Goal: Find specific page/section: Find specific page/section

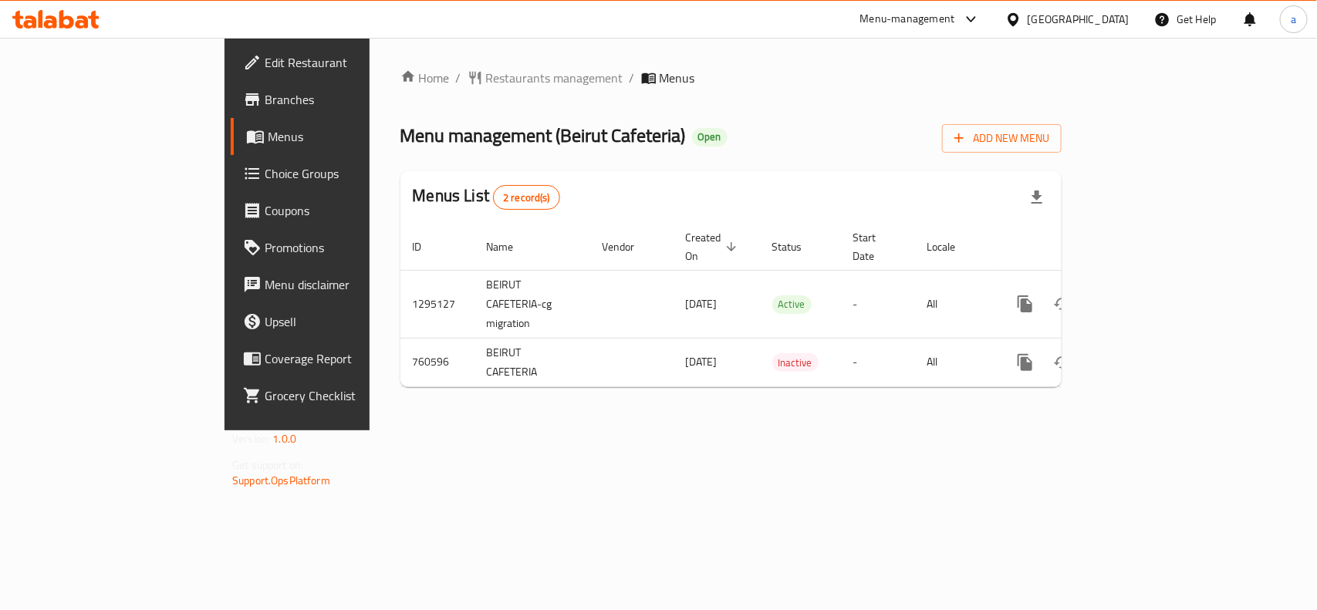
click at [1094, 25] on div "[GEOGRAPHIC_DATA]" at bounding box center [1079, 19] width 102 height 17
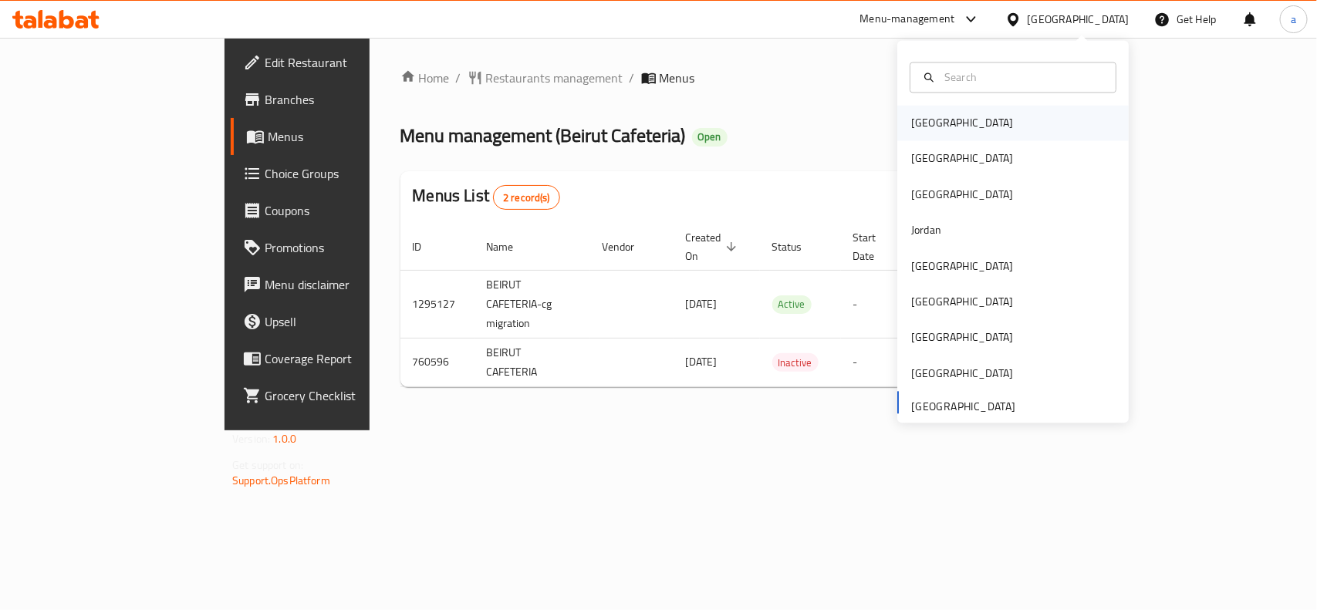
click at [917, 120] on div "[GEOGRAPHIC_DATA]" at bounding box center [962, 123] width 102 height 17
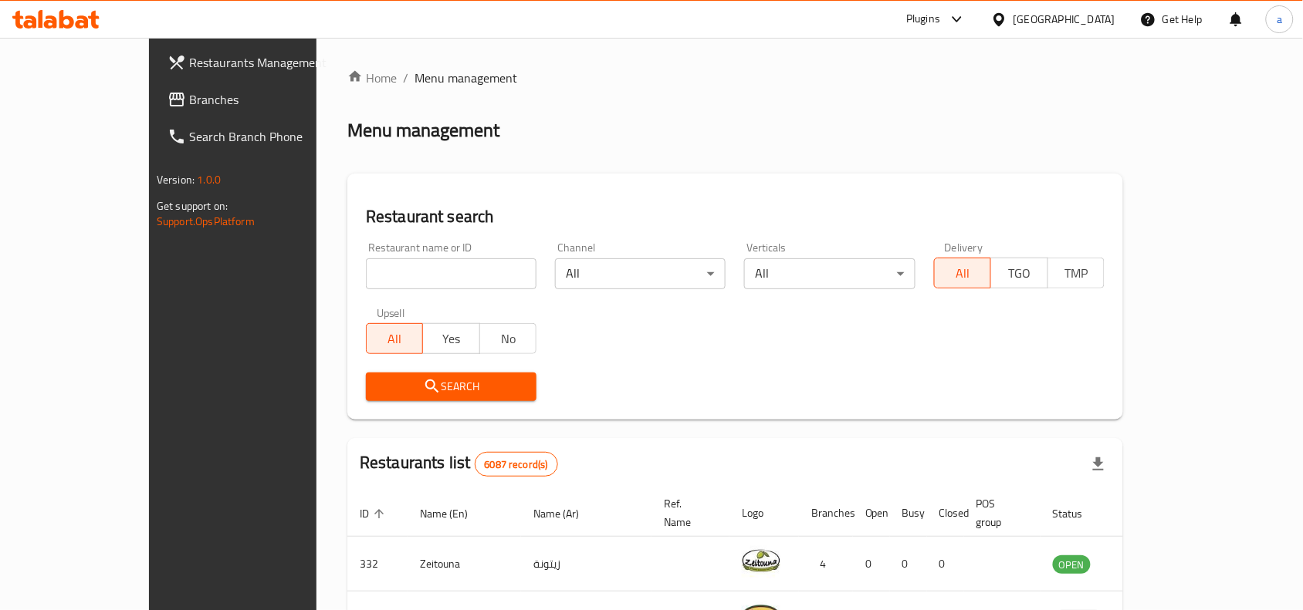
click at [1088, 14] on div "[GEOGRAPHIC_DATA]" at bounding box center [1064, 19] width 102 height 17
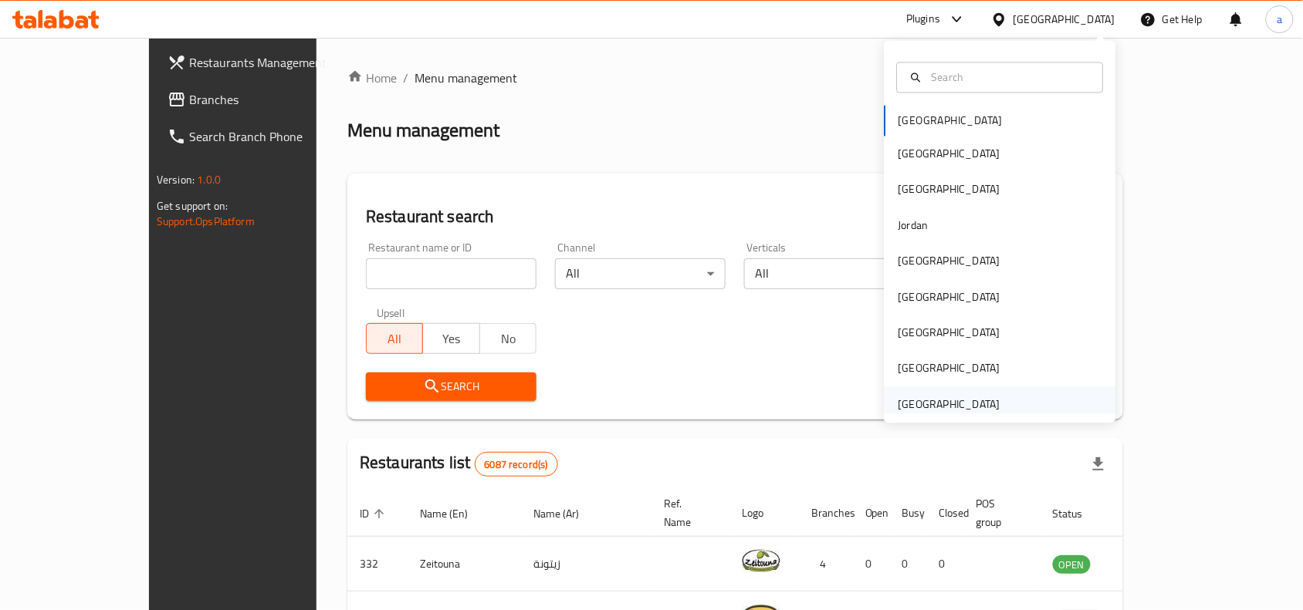
click at [928, 402] on div "[GEOGRAPHIC_DATA]" at bounding box center [949, 404] width 102 height 17
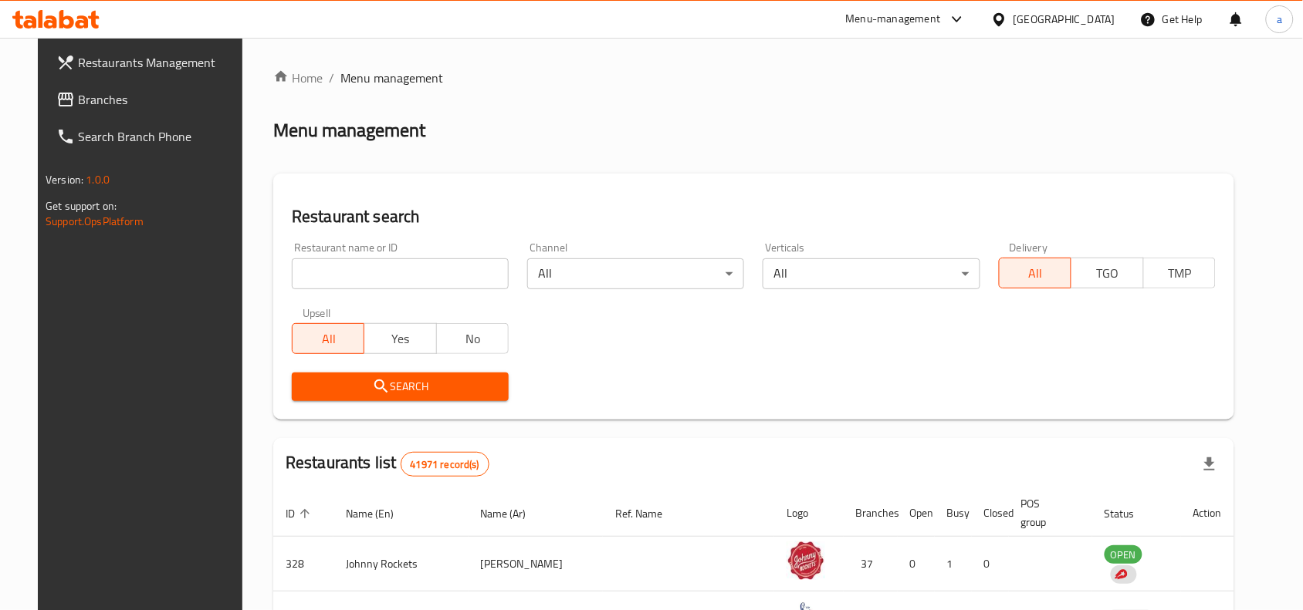
click at [78, 99] on span "Branches" at bounding box center [160, 99] width 165 height 19
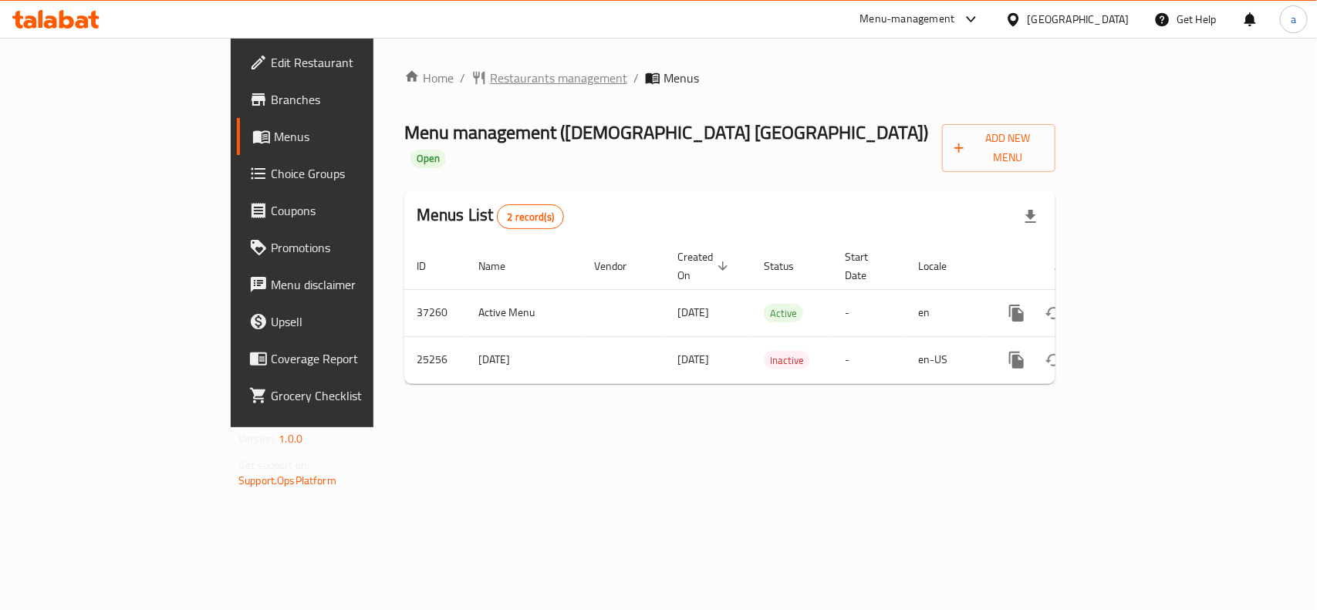
click at [490, 74] on span "Restaurants management" at bounding box center [558, 78] width 137 height 19
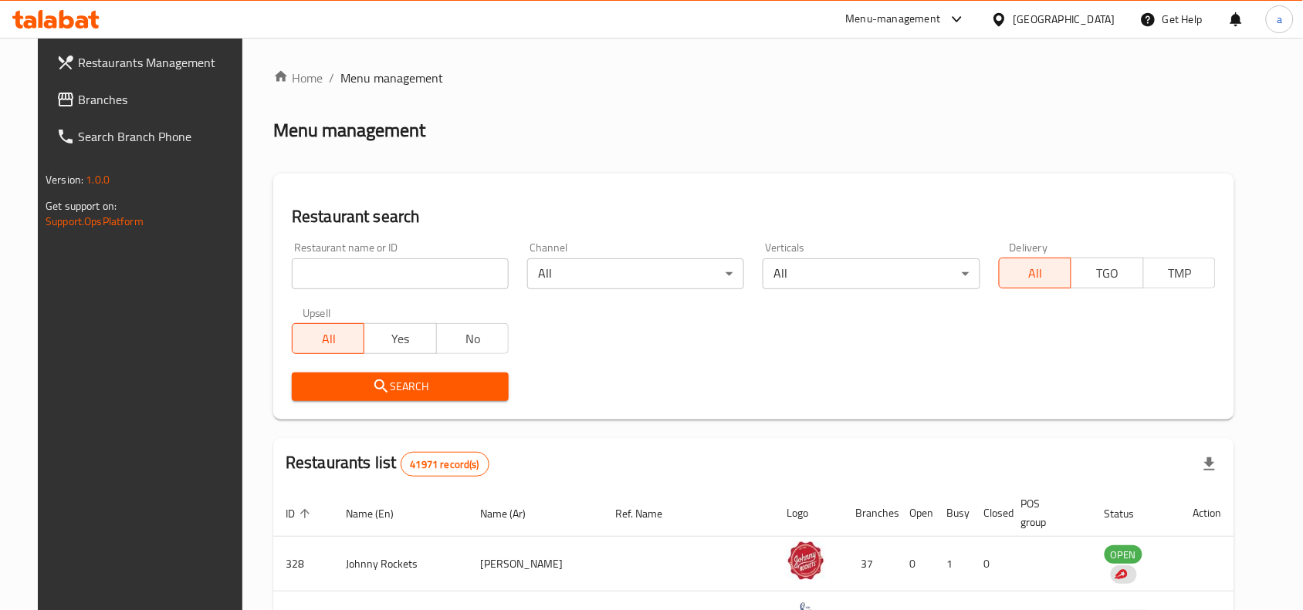
click at [368, 268] on input "search" at bounding box center [400, 274] width 217 height 31
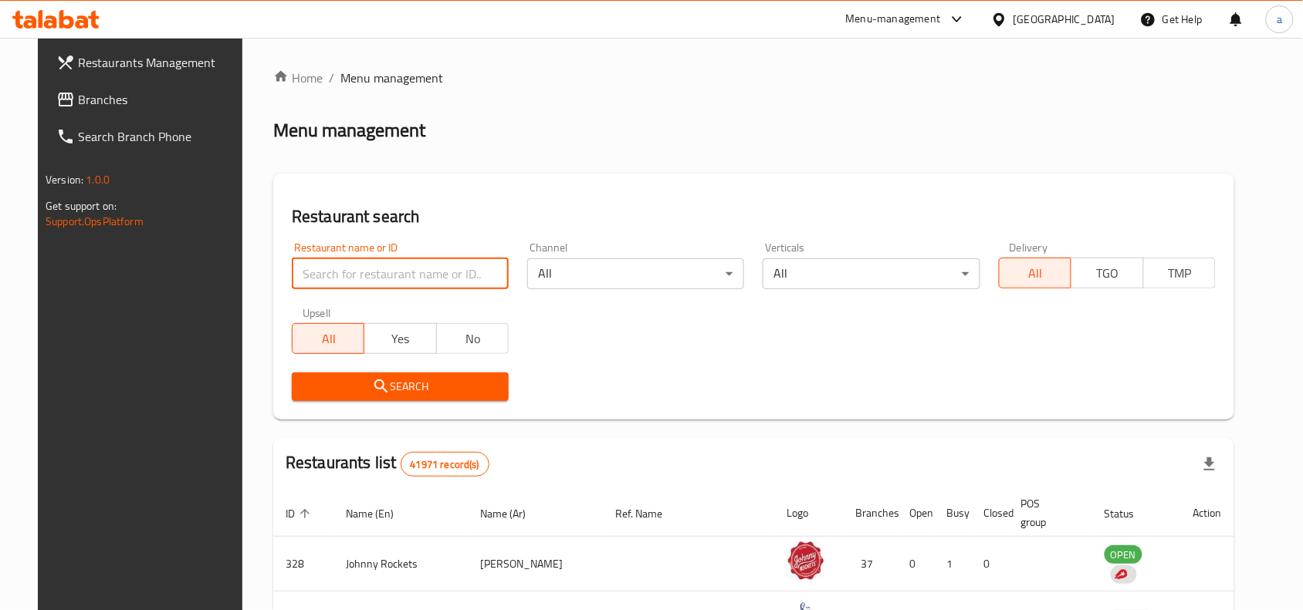
paste input "13176"
type input "13176"
click button "Search" at bounding box center [400, 387] width 217 height 29
